Goal: Transaction & Acquisition: Purchase product/service

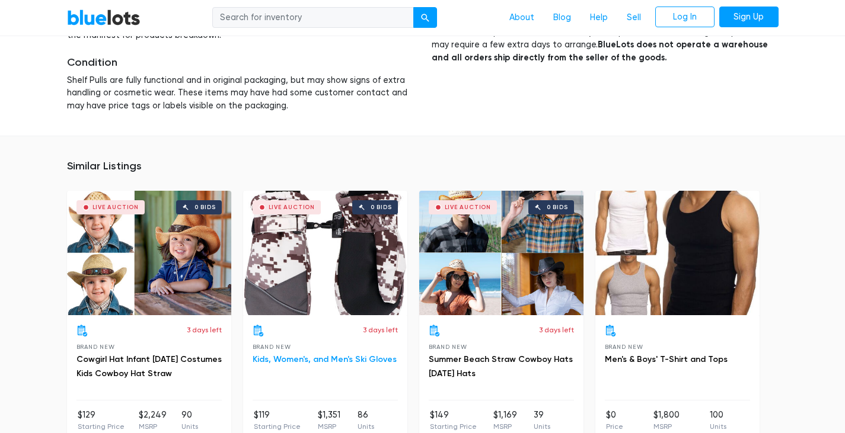
scroll to position [1166, 0]
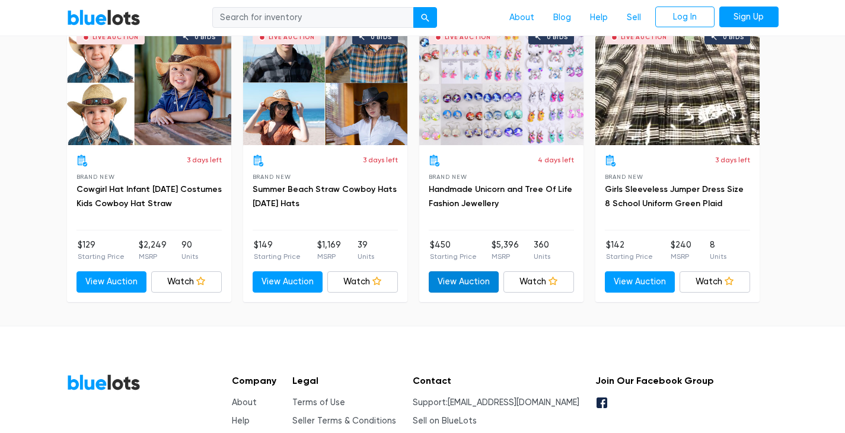
scroll to position [1185, 0]
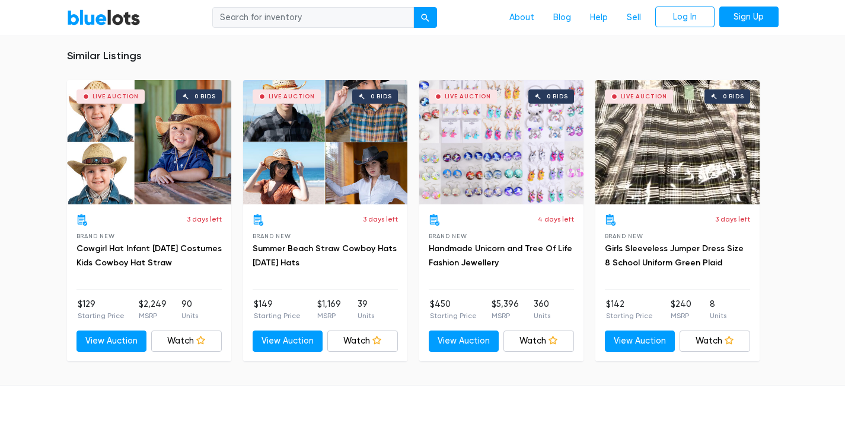
click at [314, 18] on input "search" at bounding box center [312, 17] width 201 height 21
type input "cosplay costumes"
click at [413, 7] on button "submit" at bounding box center [425, 17] width 24 height 21
